Goal: Task Accomplishment & Management: Manage account settings

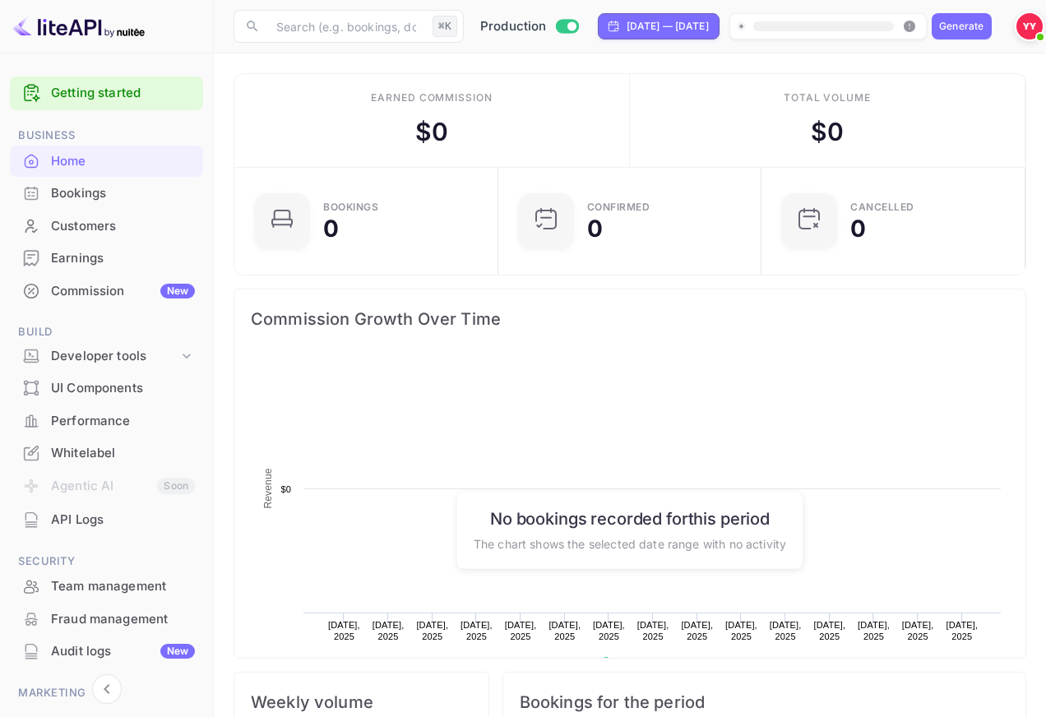
scroll to position [267, 253]
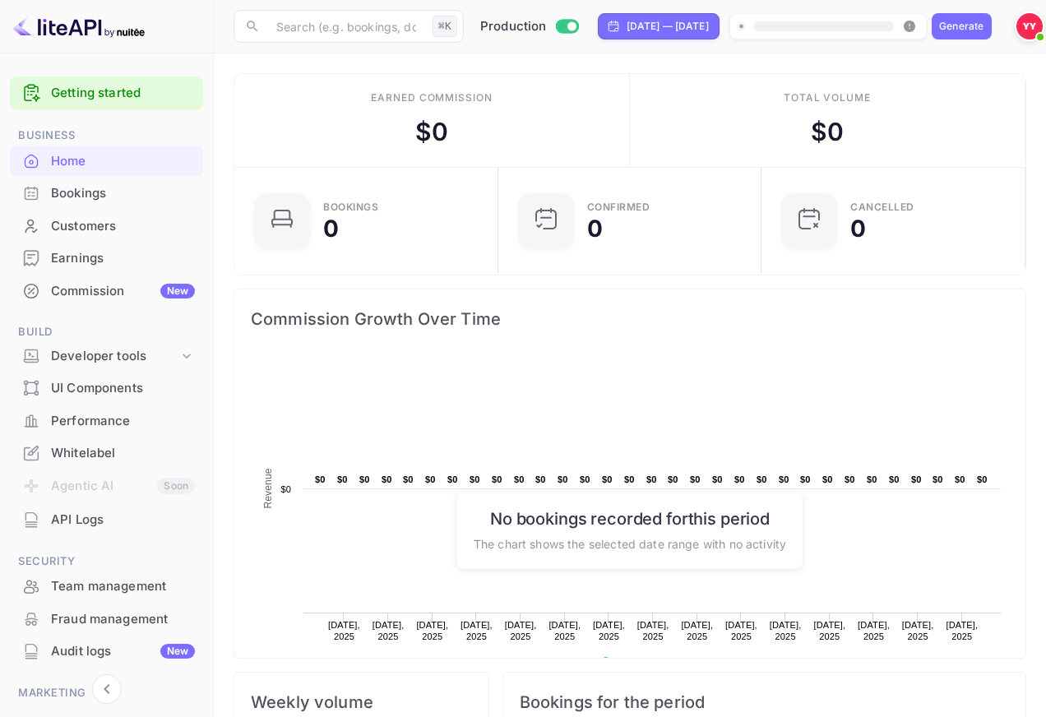
click at [141, 260] on div "Earnings" at bounding box center [123, 258] width 144 height 19
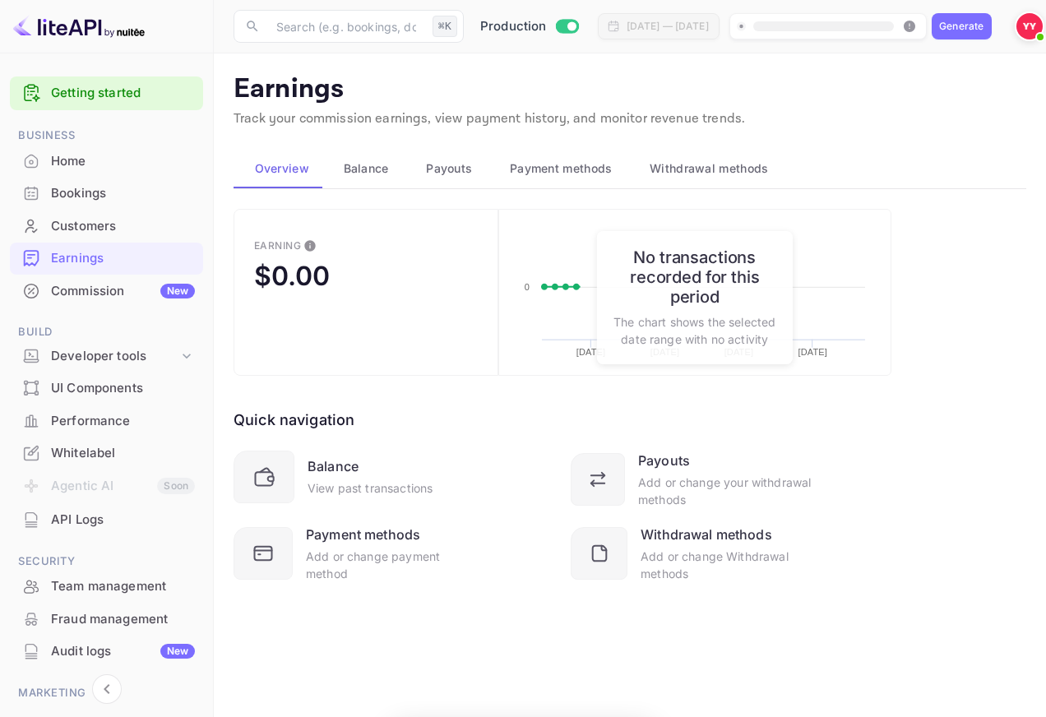
click at [548, 161] on span "Payment methods" at bounding box center [561, 169] width 103 height 20
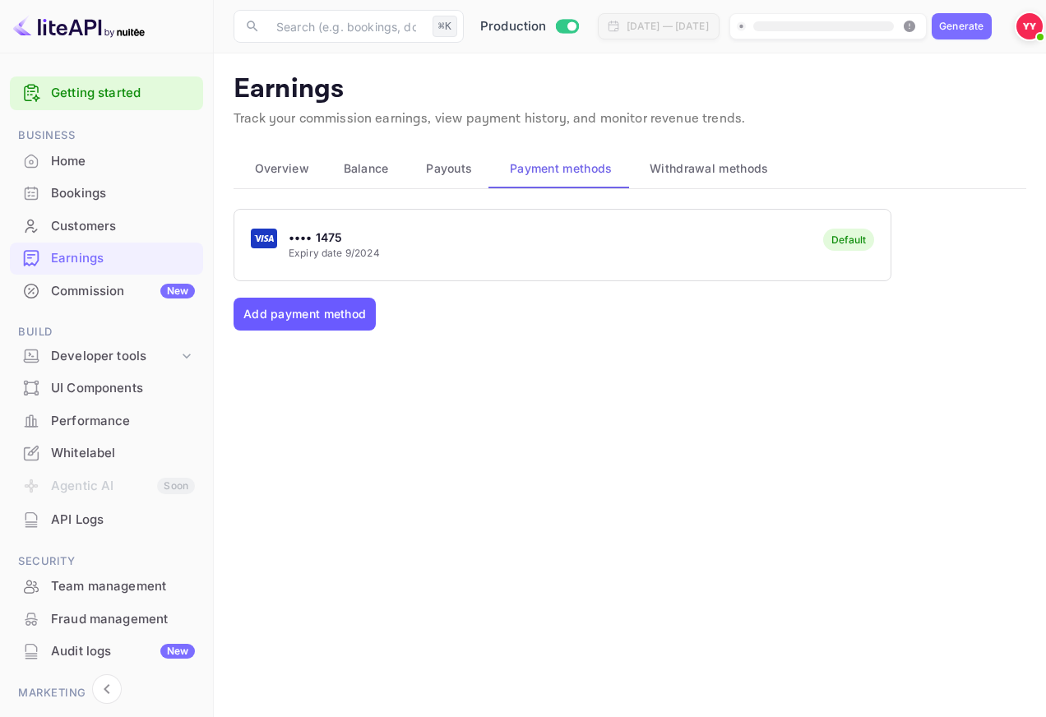
click at [333, 303] on button "Add payment method" at bounding box center [305, 314] width 142 height 33
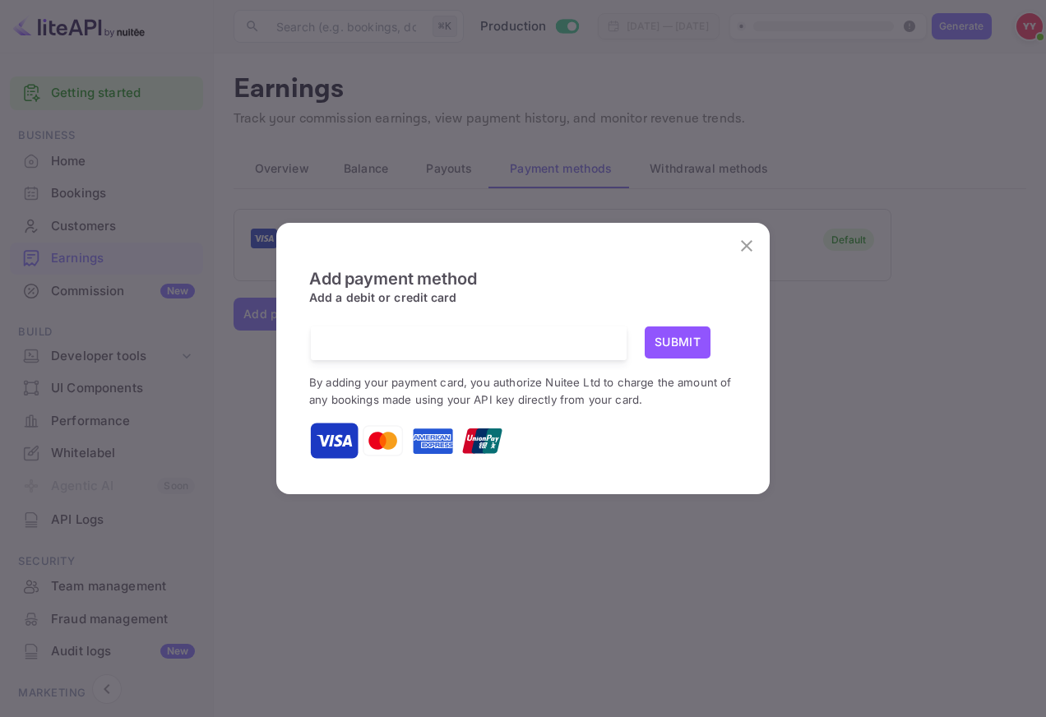
click at [456, 328] on div at bounding box center [474, 344] width 303 height 34
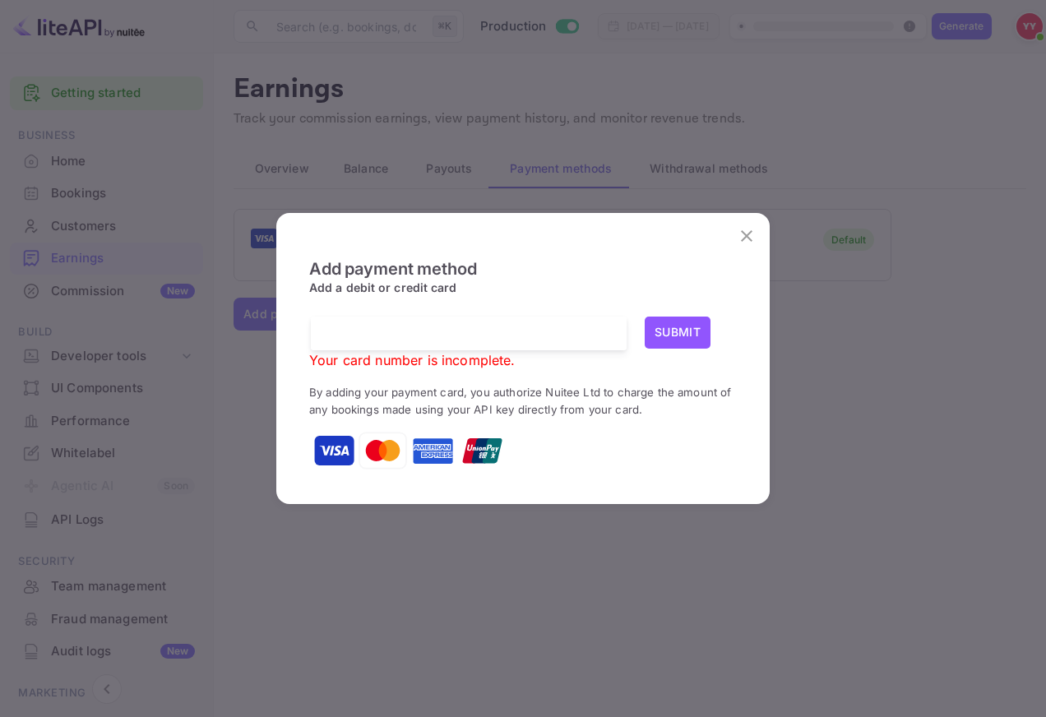
click at [450, 318] on div at bounding box center [474, 334] width 303 height 34
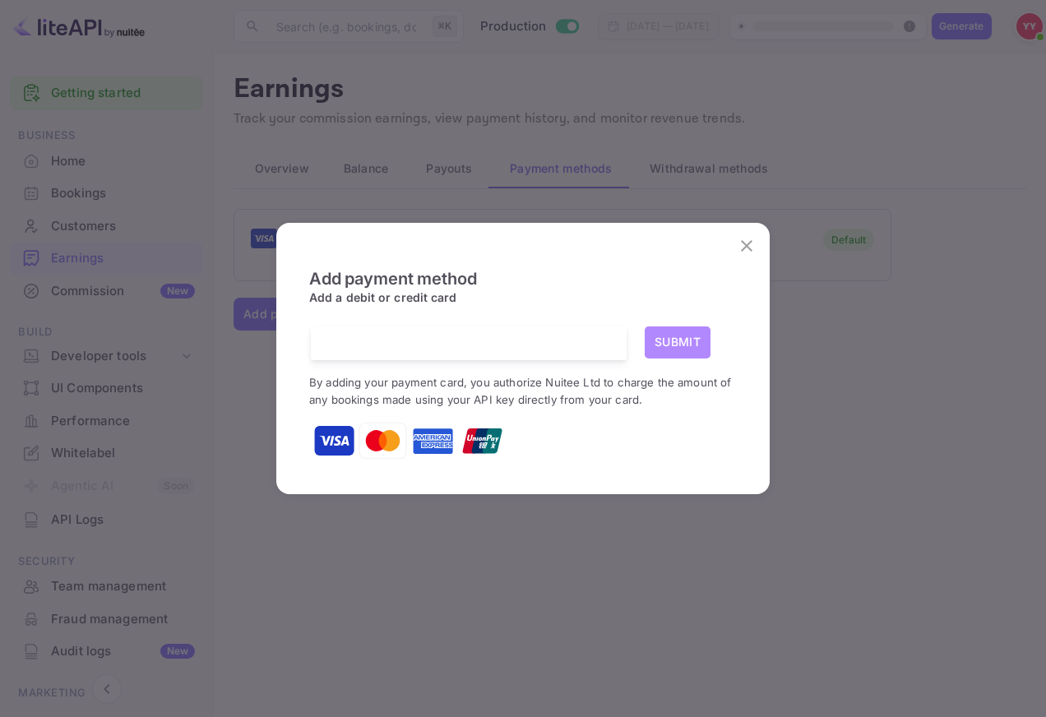
click at [695, 344] on button "Submit" at bounding box center [678, 343] width 66 height 32
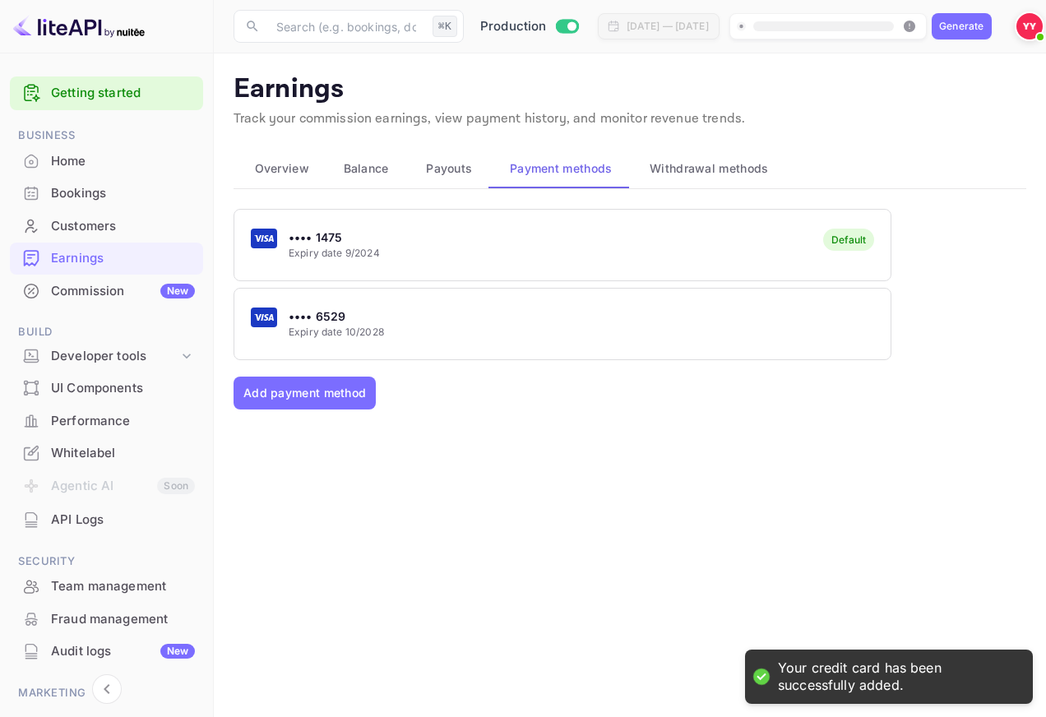
click at [370, 338] on p "Expiry date 10/2028" at bounding box center [336, 332] width 95 height 15
click at [401, 403] on p "Make as primary card" at bounding box center [343, 404] width 151 height 33
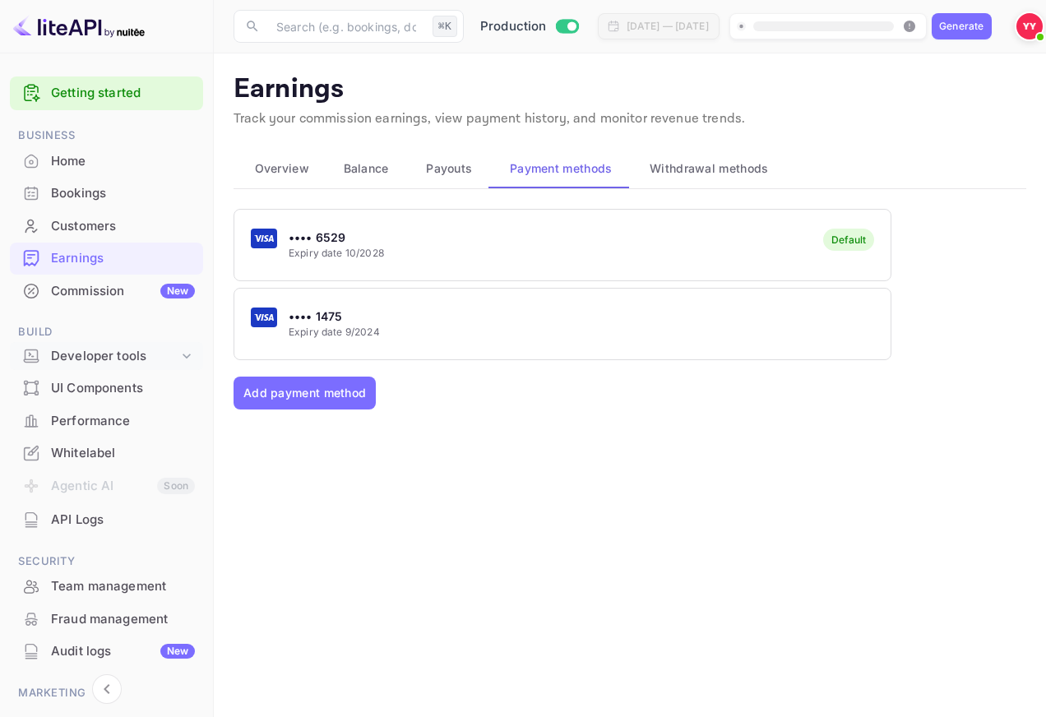
click at [128, 354] on div "Developer tools" at bounding box center [114, 356] width 127 height 19
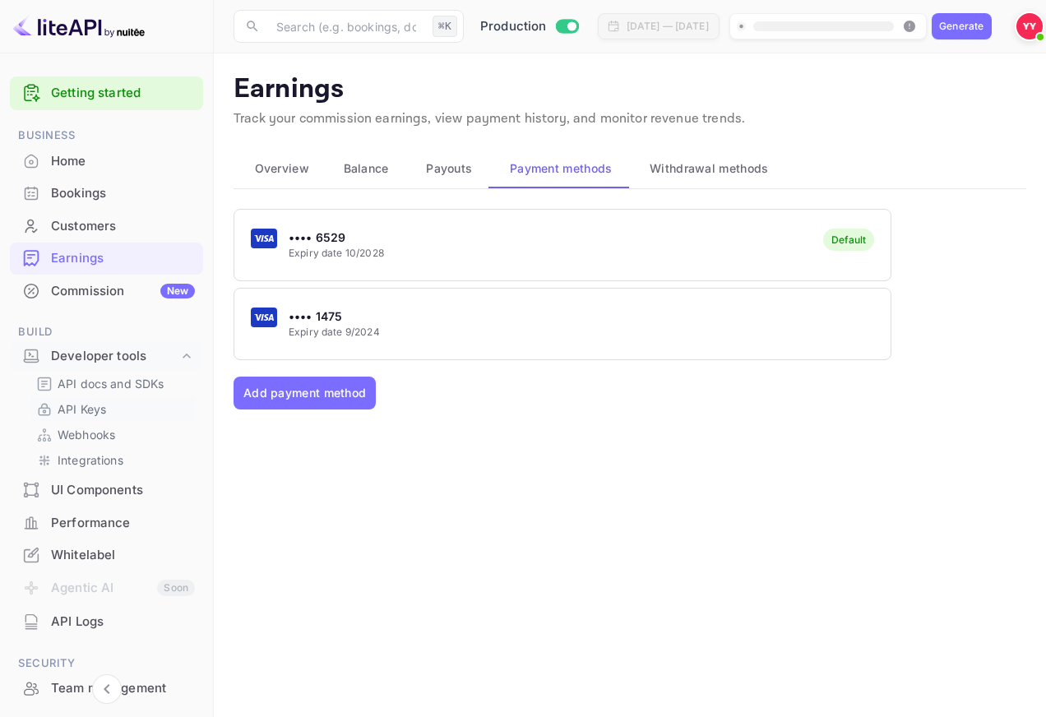
click at [125, 417] on link "API Keys" at bounding box center [113, 409] width 154 height 17
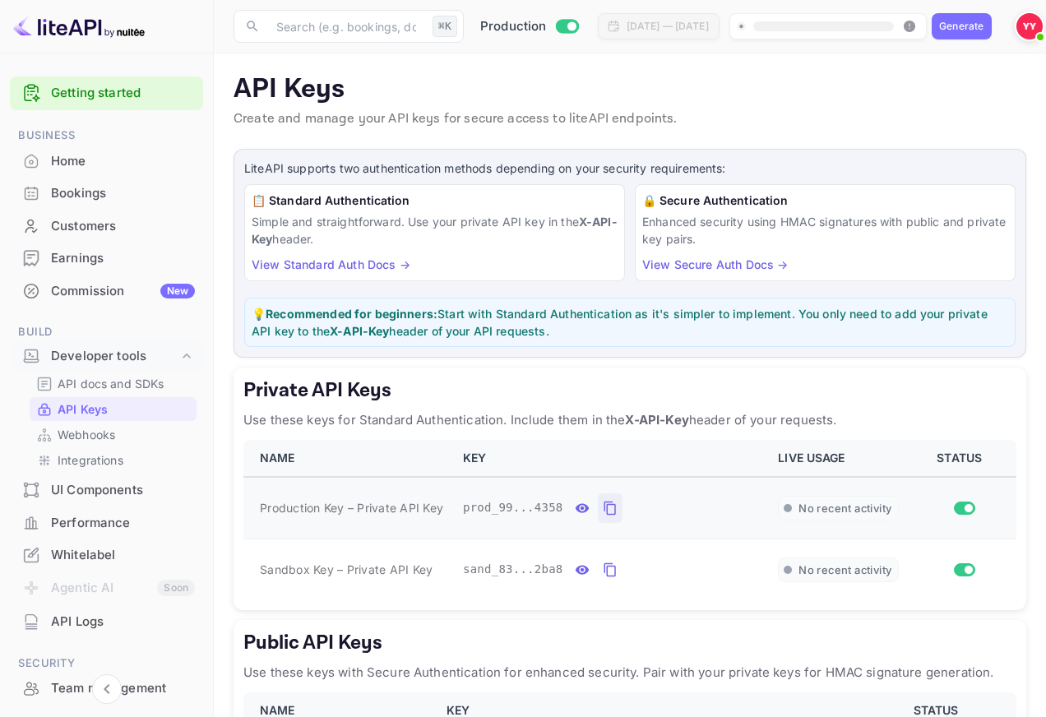
click at [612, 506] on icon "private api keys table" at bounding box center [610, 508] width 15 height 20
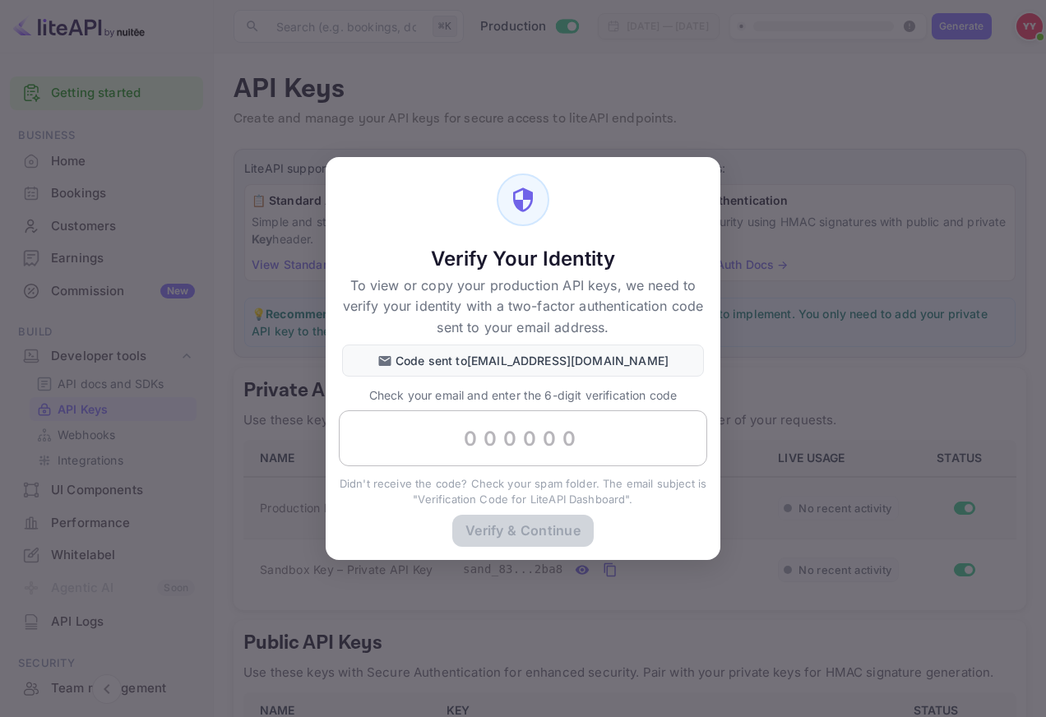
click at [575, 445] on input "text" at bounding box center [523, 438] width 368 height 56
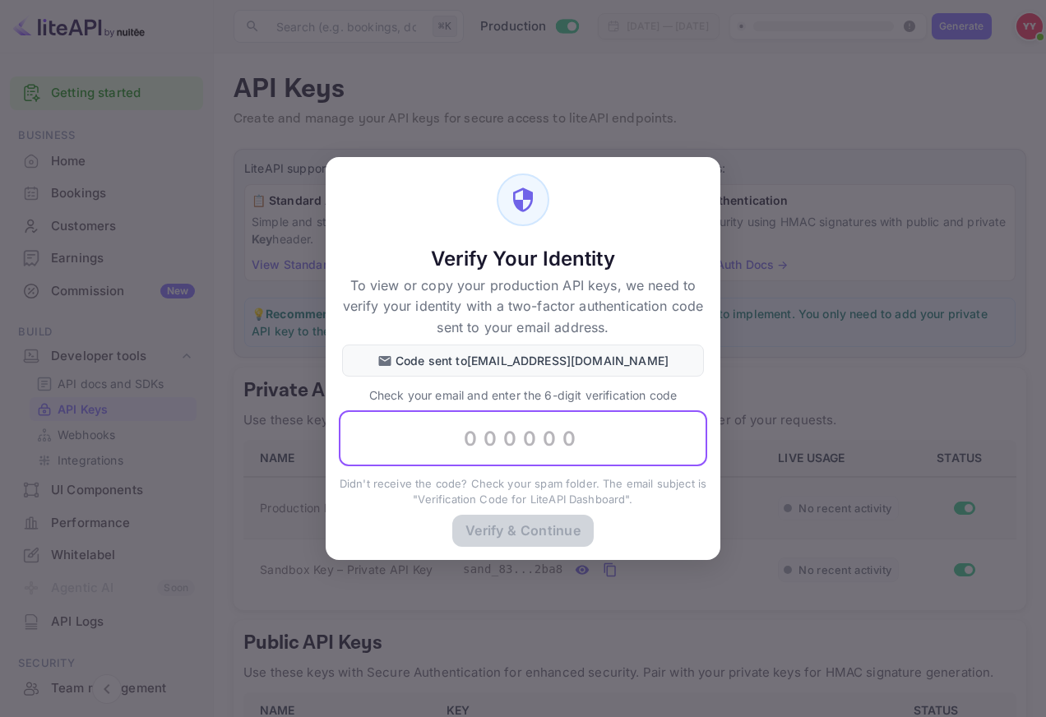
click at [611, 452] on input "text" at bounding box center [523, 438] width 368 height 56
paste input "279433"
type input "279433"
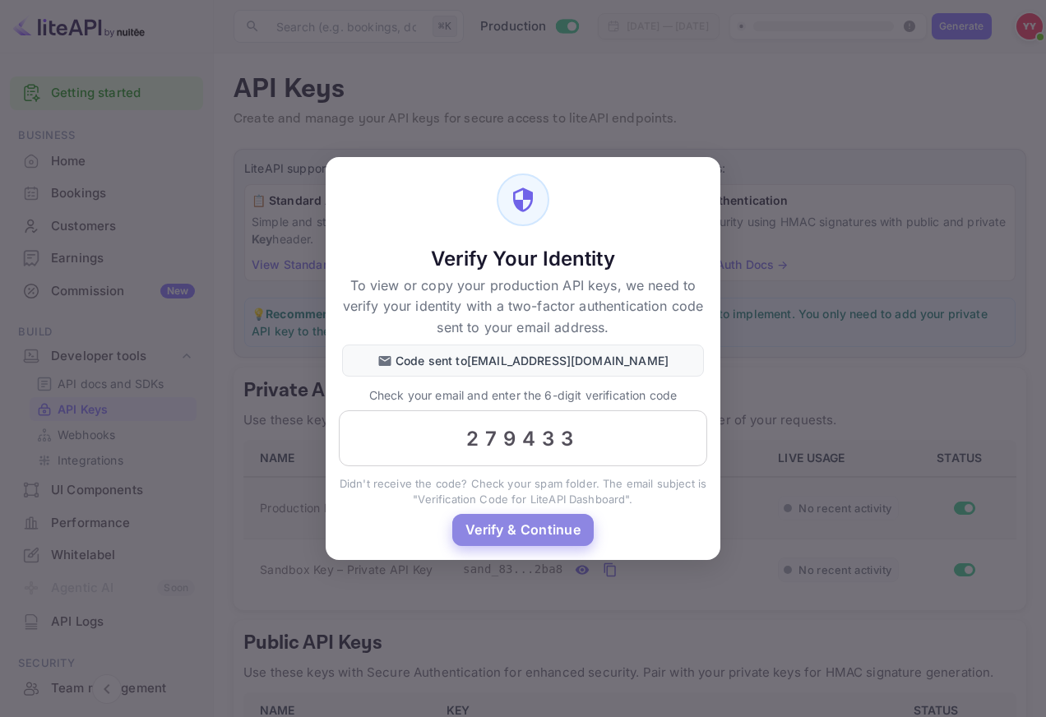
click at [545, 526] on button "Verify & Continue" at bounding box center [522, 530] width 141 height 32
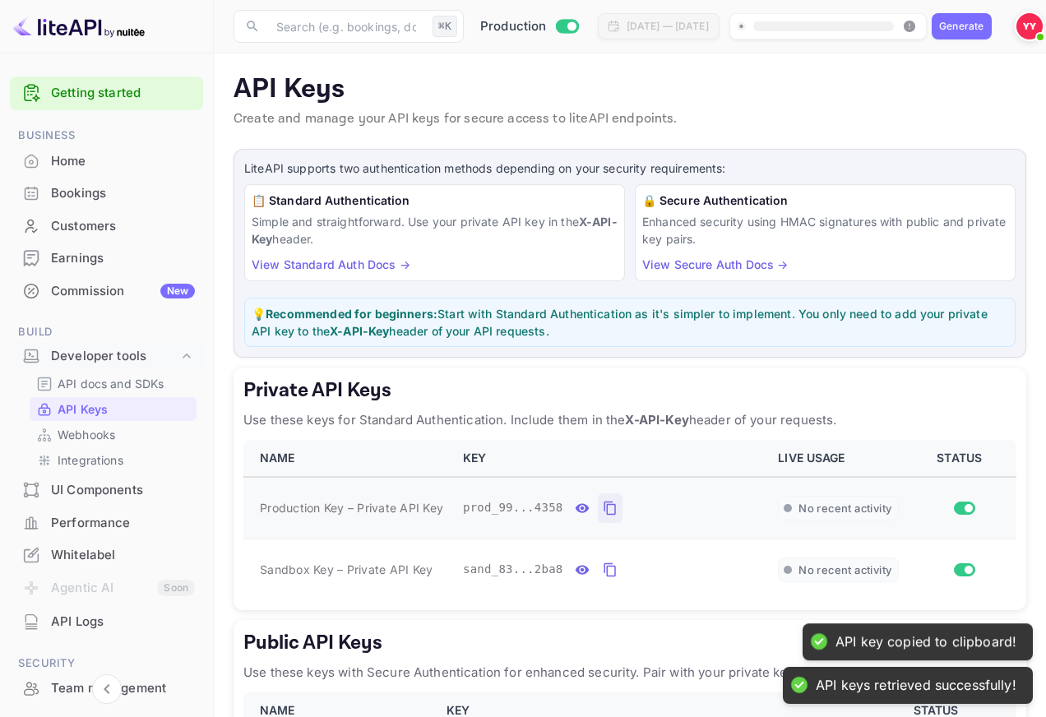
click at [620, 515] on button "private api keys table" at bounding box center [610, 508] width 25 height 30
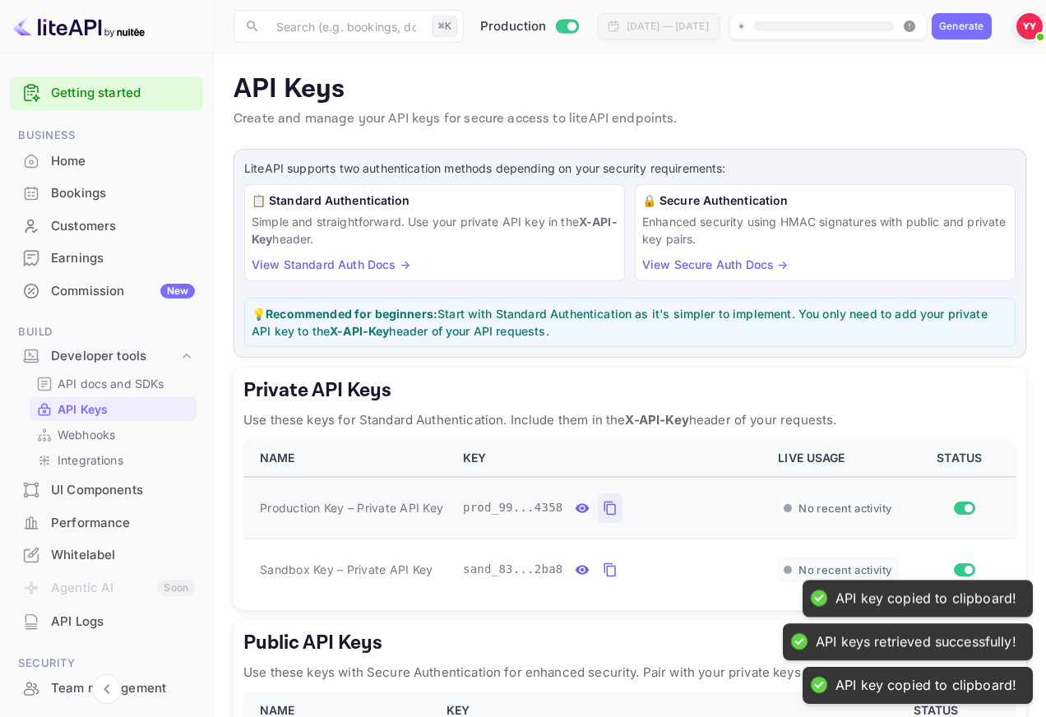
click at [618, 513] on button "private api keys table" at bounding box center [610, 508] width 25 height 30
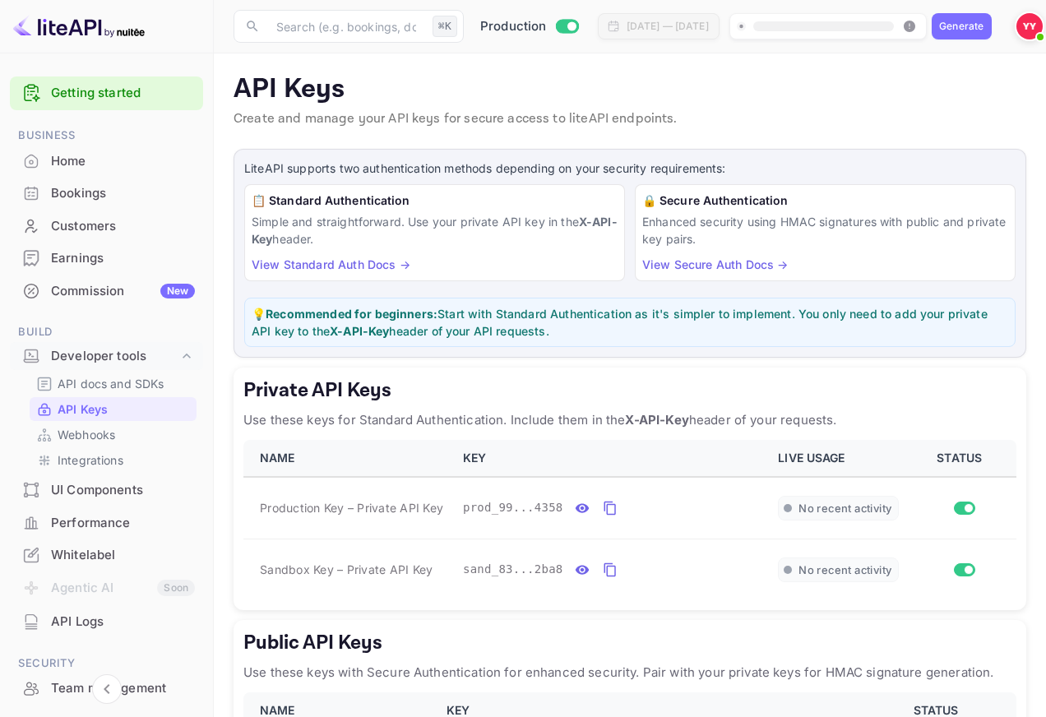
scroll to position [166, 0]
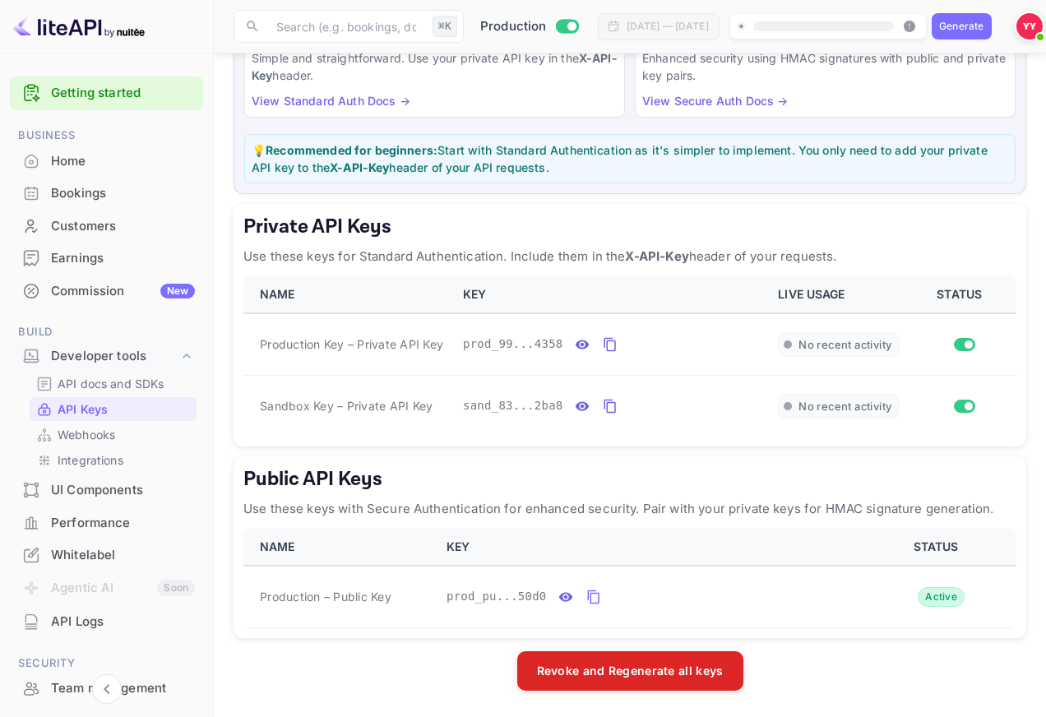
click at [119, 282] on div "Commission New" at bounding box center [123, 291] width 144 height 19
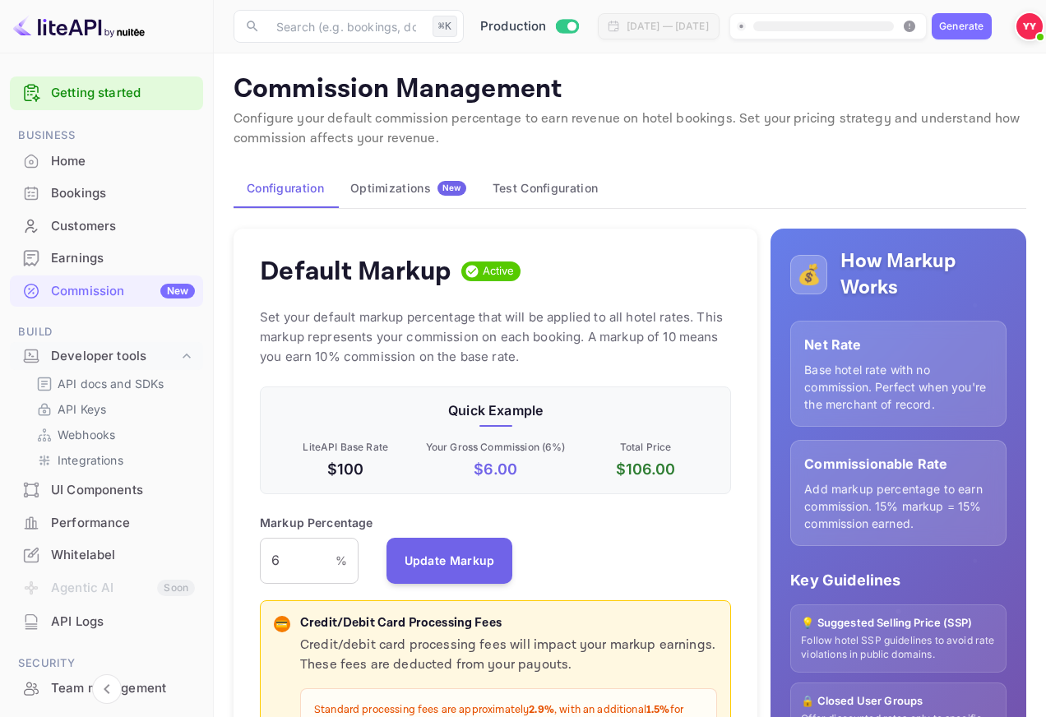
scroll to position [292, 472]
click at [340, 558] on p "%" at bounding box center [342, 560] width 12 height 17
click at [311, 558] on input "6" at bounding box center [298, 561] width 76 height 46
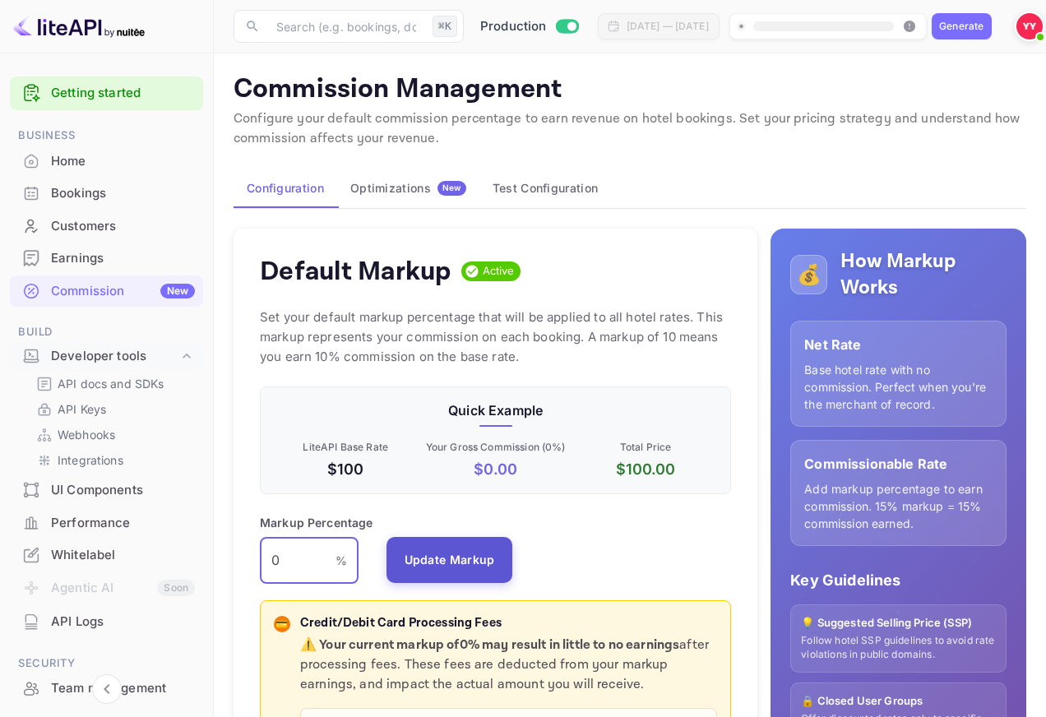
type input "0"
click at [409, 558] on button "Update Markup" at bounding box center [450, 560] width 127 height 46
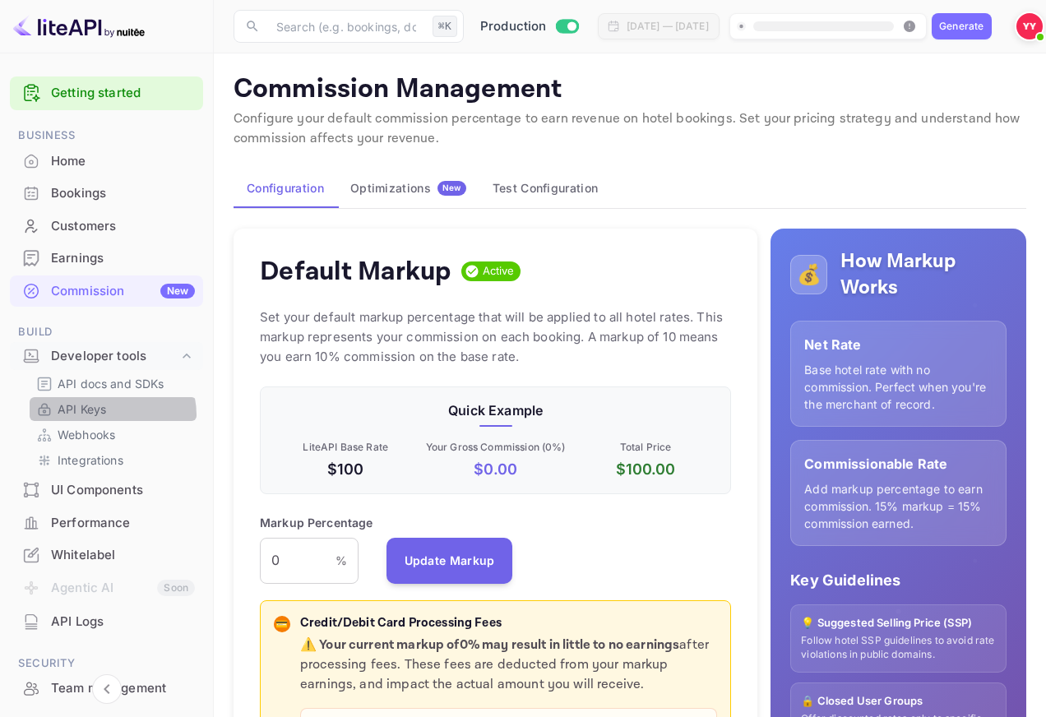
click at [110, 415] on link "API Keys" at bounding box center [113, 409] width 154 height 17
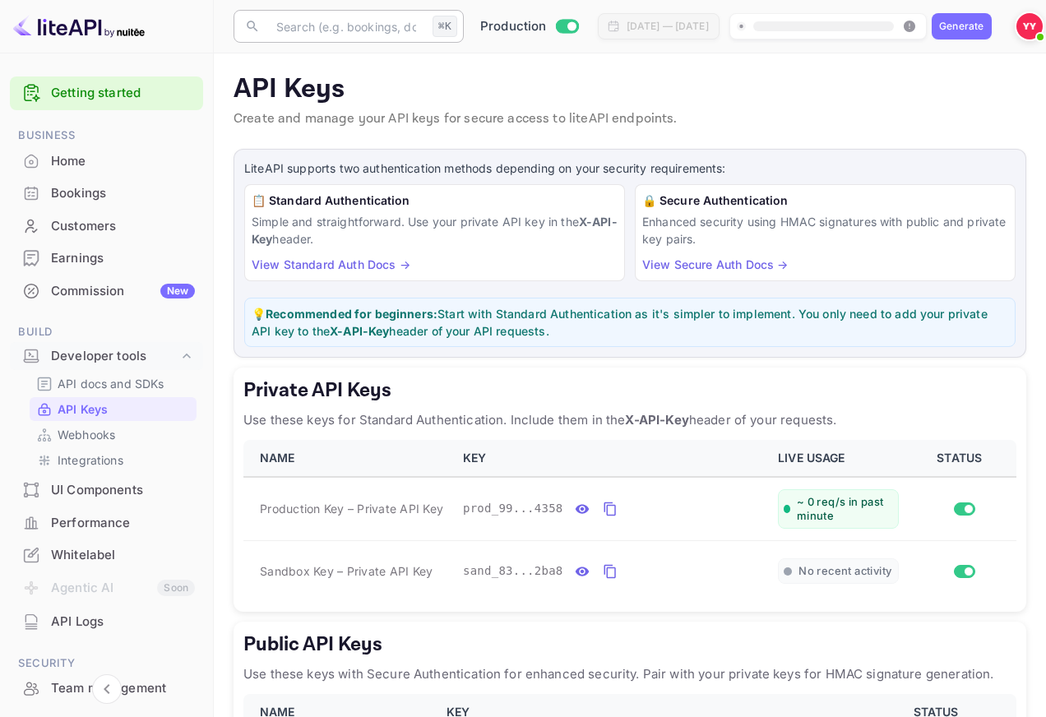
click at [389, 31] on input "text" at bounding box center [346, 26] width 160 height 33
